Goal: Register for event/course

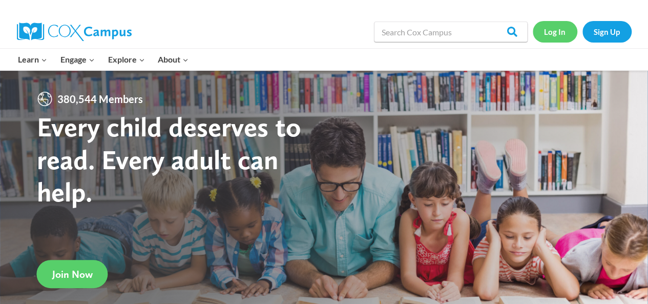
click at [558, 33] on link "Log In" at bounding box center [555, 31] width 45 height 21
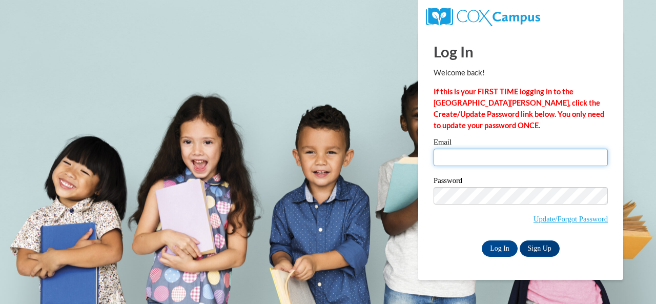
click at [499, 153] on input "Email" at bounding box center [520, 157] width 174 height 17
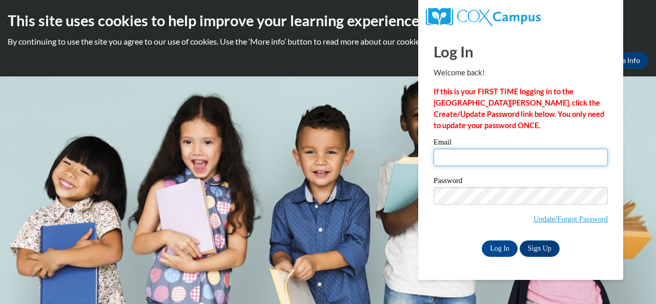
type input "e049901@muscogee.k12.ga.us"
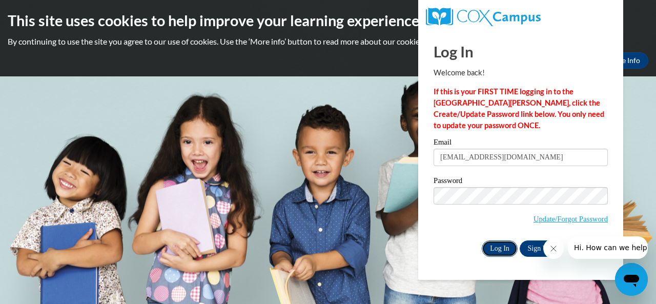
click at [498, 250] on input "Log In" at bounding box center [499, 248] width 36 height 16
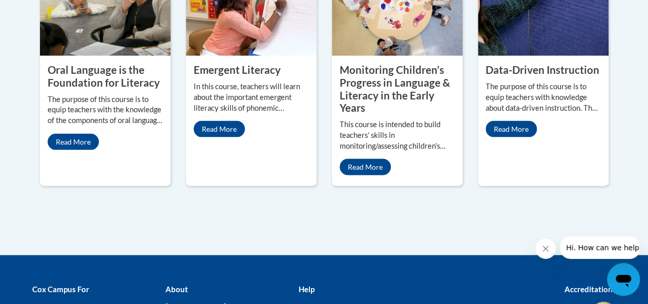
scroll to position [1041, 0]
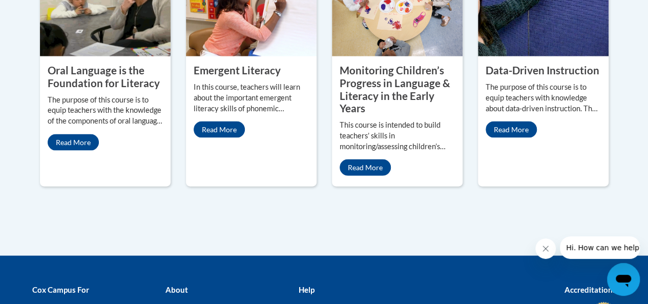
click at [537, 64] on property "Data-Driven Instruction" at bounding box center [543, 70] width 114 height 12
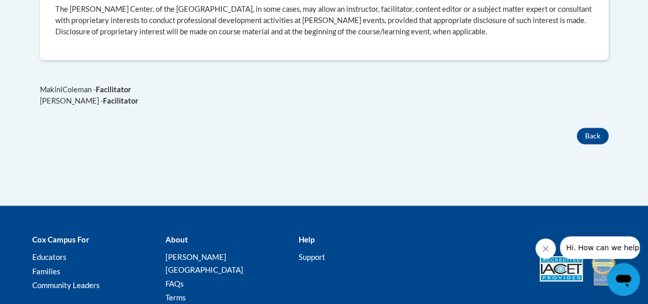
scroll to position [702, 0]
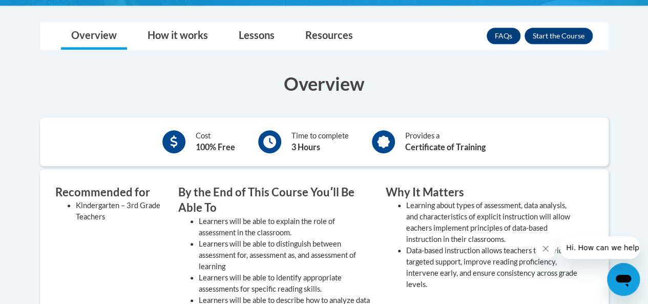
scroll to position [259, 0]
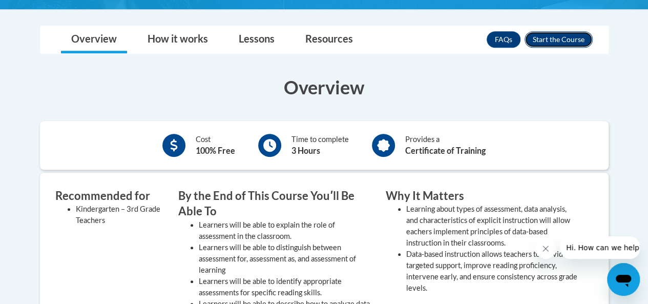
click at [559, 39] on button "Enroll" at bounding box center [559, 39] width 68 height 16
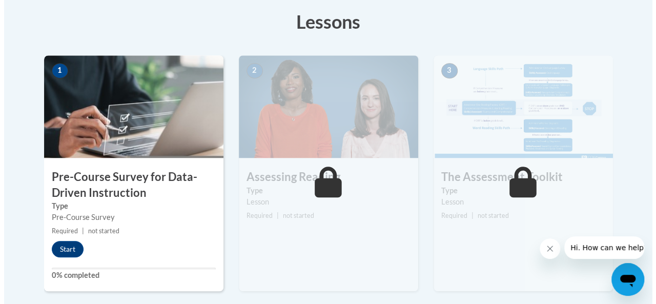
scroll to position [307, 0]
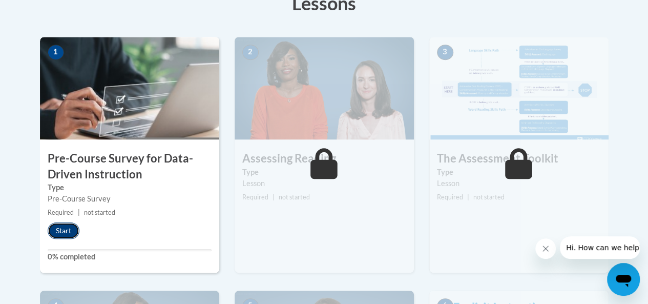
click at [65, 237] on button "Start" at bounding box center [64, 230] width 32 height 16
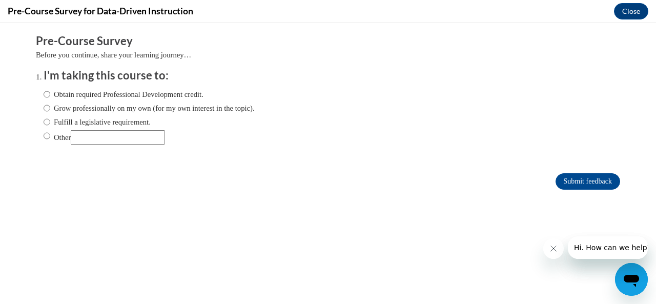
scroll to position [0, 0]
click at [44, 96] on input "Obtain required Professional Development credit." at bounding box center [47, 94] width 7 height 11
radio input "true"
click at [44, 110] on input "Grow professionally on my own (for my own interest in the topic)." at bounding box center [47, 107] width 7 height 11
radio input "true"
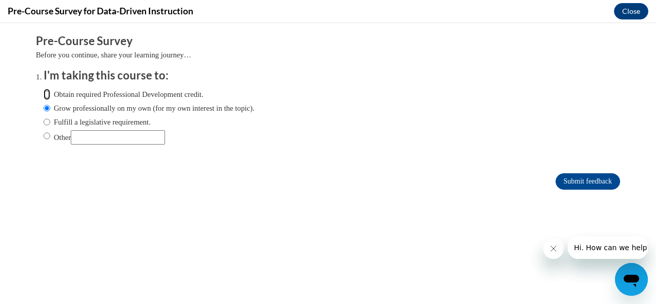
click at [44, 97] on input "Obtain required Professional Development credit." at bounding box center [47, 94] width 7 height 11
radio input "true"
click at [560, 182] on input "Submit feedback" at bounding box center [587, 181] width 65 height 16
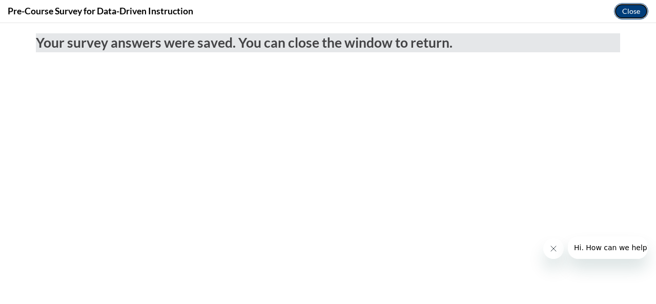
click at [623, 14] on button "Close" at bounding box center [631, 11] width 34 height 16
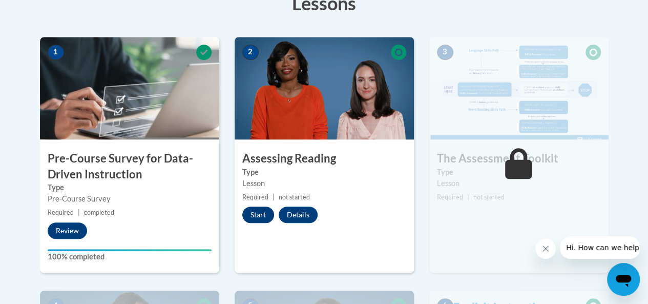
click at [253, 211] on button "Start" at bounding box center [258, 214] width 32 height 16
